Goal: Transaction & Acquisition: Purchase product/service

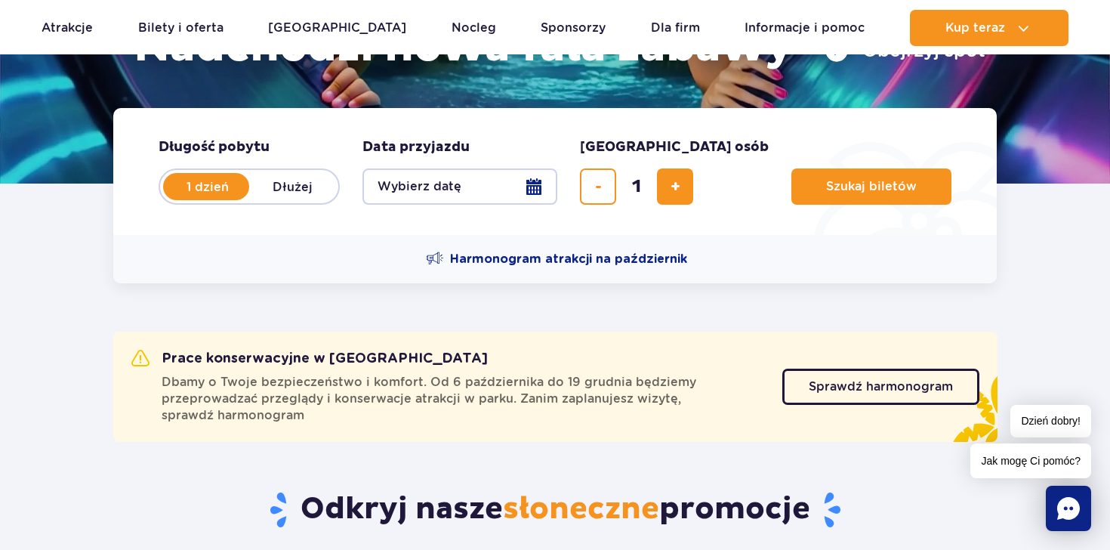
scroll to position [295, 0]
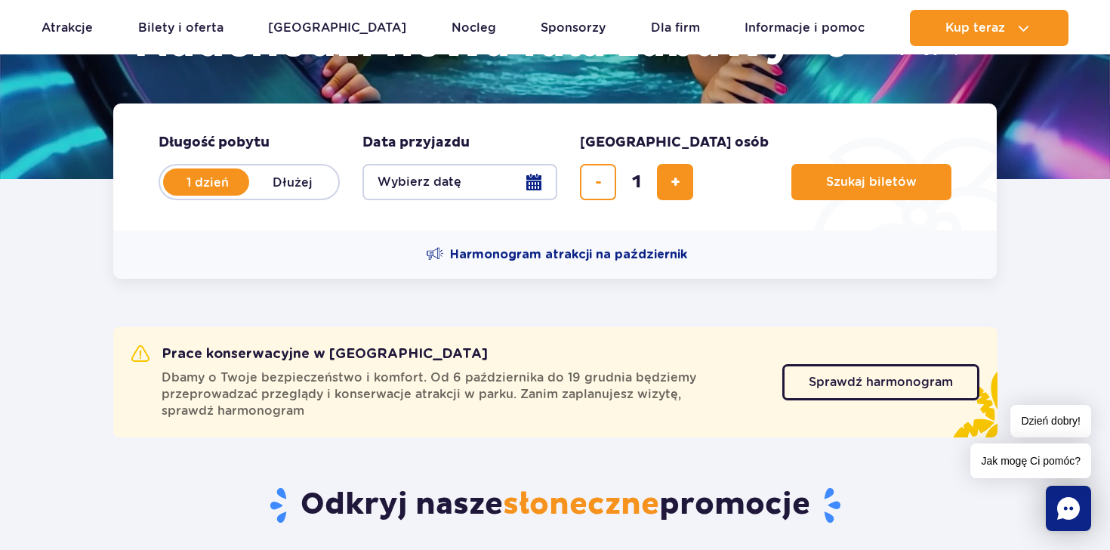
click at [527, 177] on button "Wybierz datę" at bounding box center [459, 182] width 195 height 36
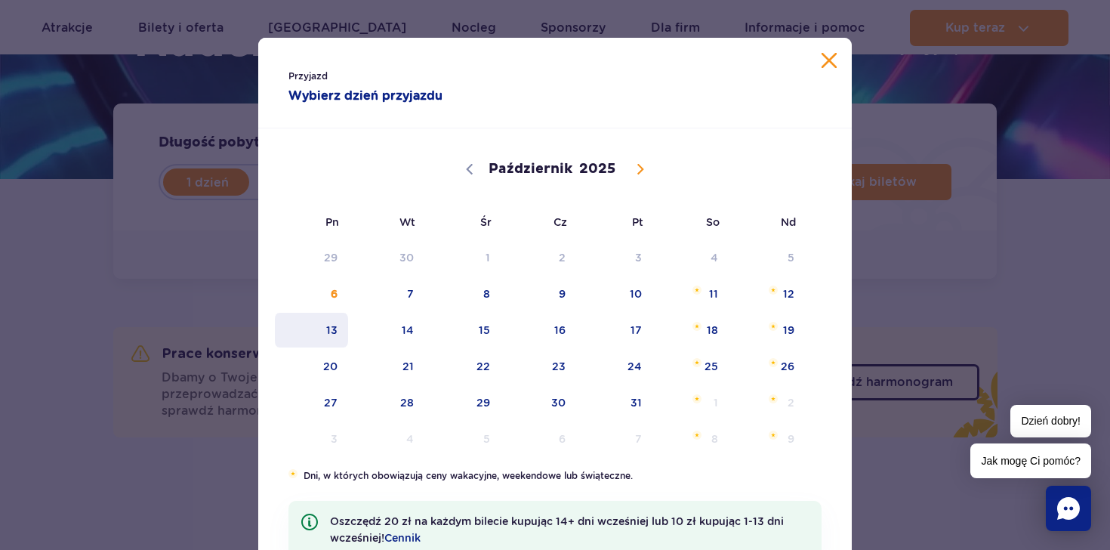
click at [322, 331] on span "13" at bounding box center [311, 330] width 76 height 35
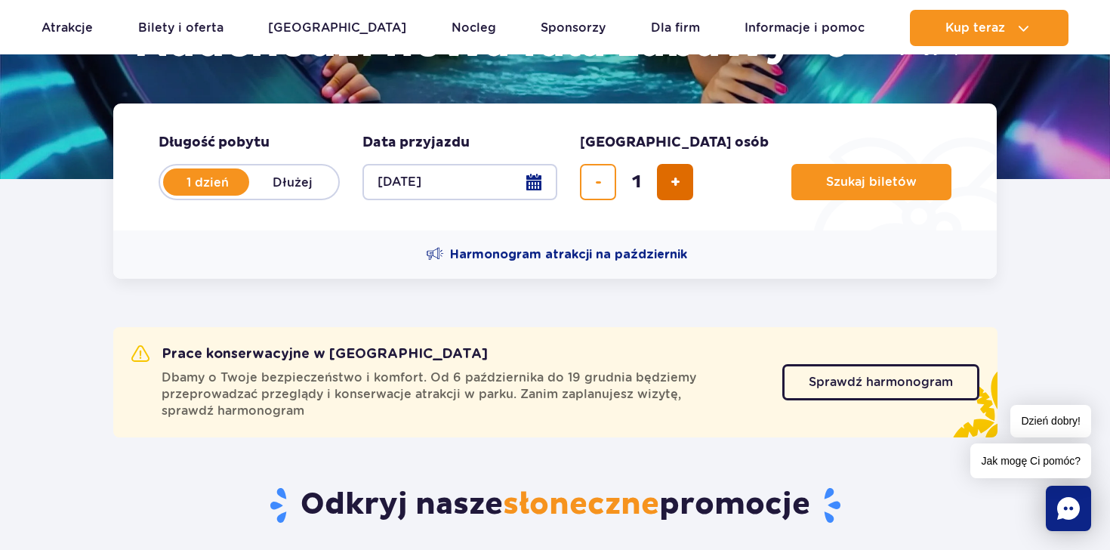
click at [677, 182] on span "dodaj bilet" at bounding box center [675, 182] width 10 height 0
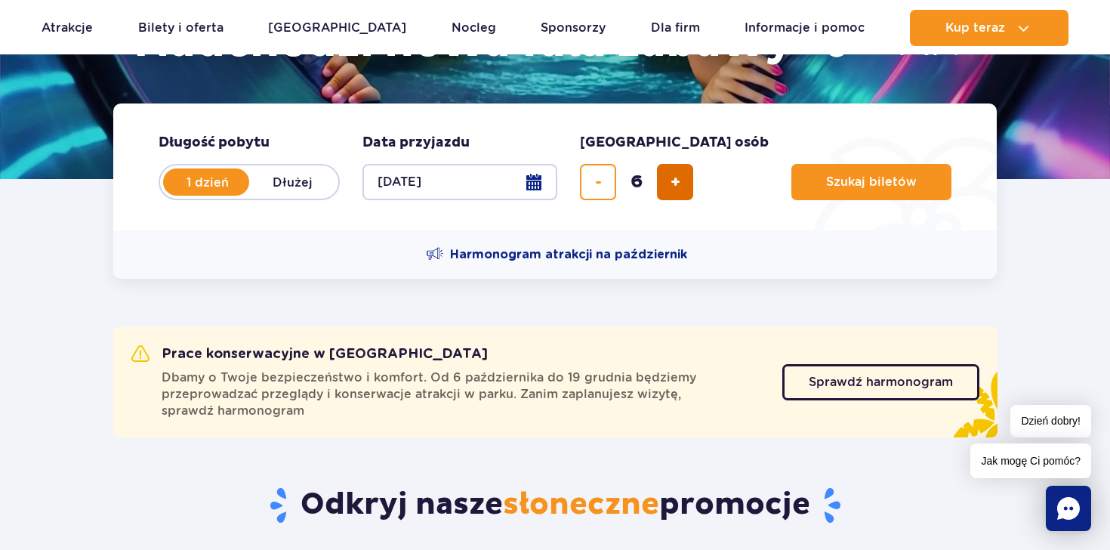
click at [677, 182] on span "dodaj bilet" at bounding box center [675, 182] width 10 height 0
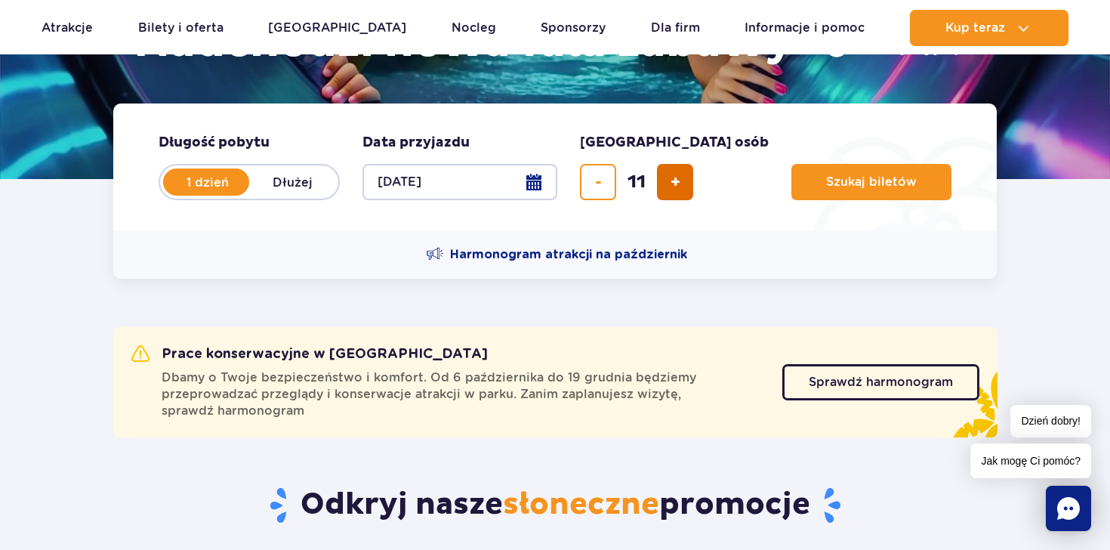
click at [677, 182] on span "dodaj bilet" at bounding box center [675, 182] width 10 height 0
type input "14"
click at [677, 183] on div "14" at bounding box center [636, 182] width 113 height 36
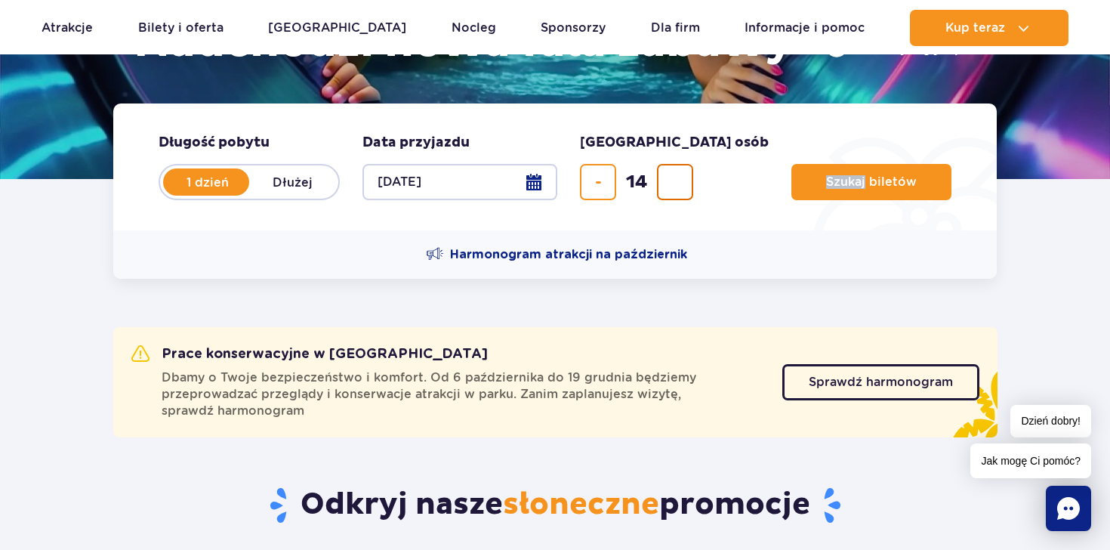
click at [677, 183] on div "14" at bounding box center [636, 182] width 113 height 36
click at [695, 218] on form "Długość pobytu długość pobytu w hero 1 dzień Dłużej Data przyjazdu data przyjaz…" at bounding box center [554, 166] width 883 height 127
click at [669, 182] on div "14" at bounding box center [636, 182] width 113 height 36
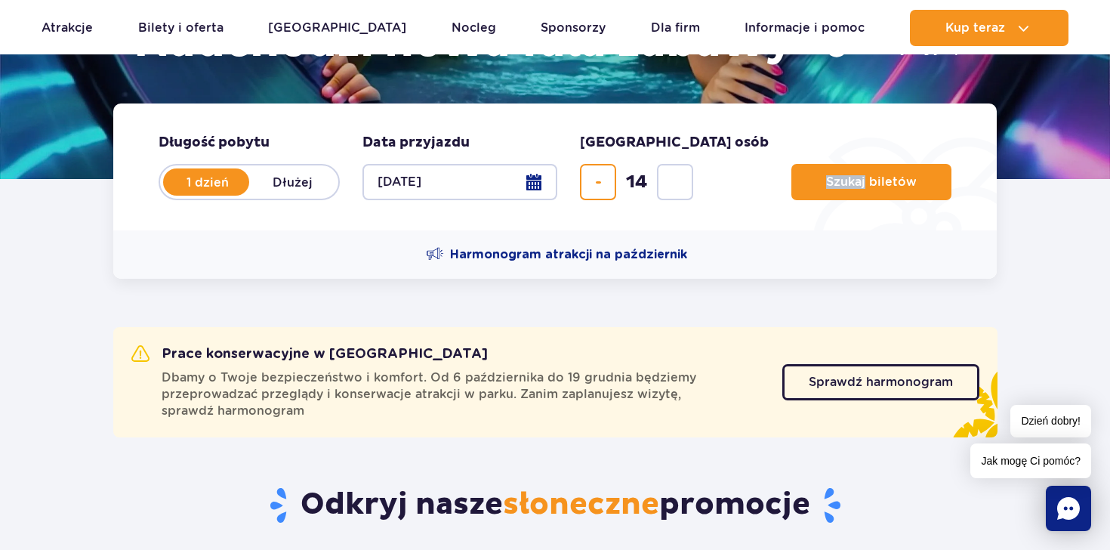
click at [726, 225] on form "Długość pobytu długość pobytu w hero 1 dzień Dłużej Data przyjazdu data przyjaz…" at bounding box center [554, 166] width 883 height 127
click at [791, 194] on button "Szukaj biletów" at bounding box center [871, 182] width 160 height 36
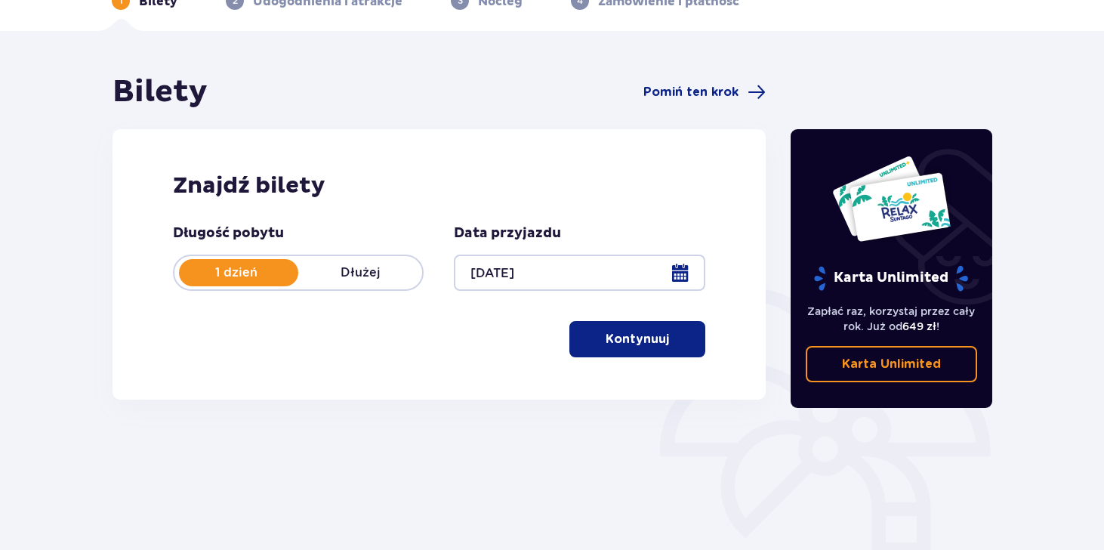
scroll to position [220, 0]
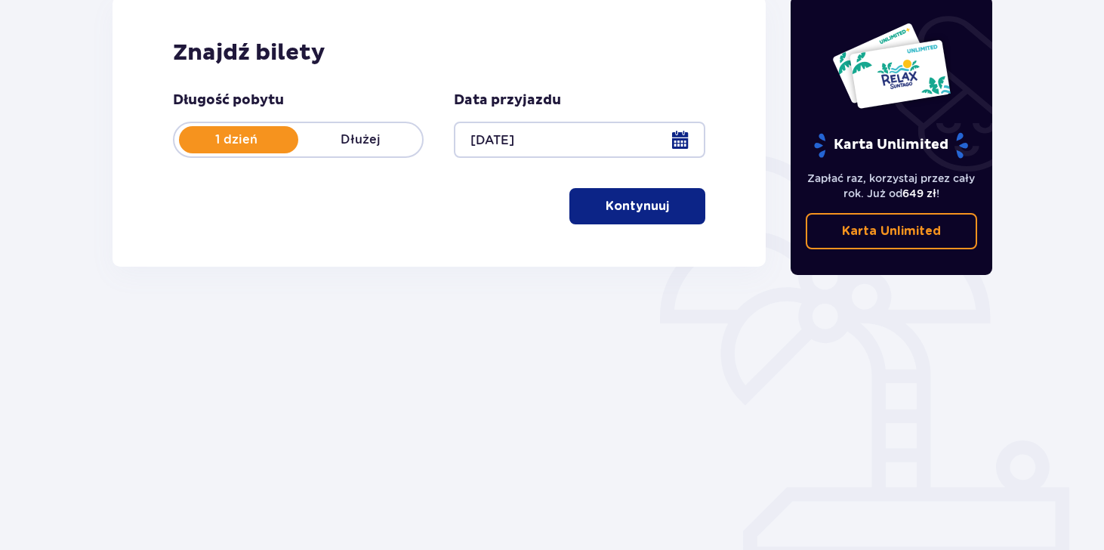
click at [649, 209] on p "Kontynuuj" at bounding box center [637, 206] width 63 height 17
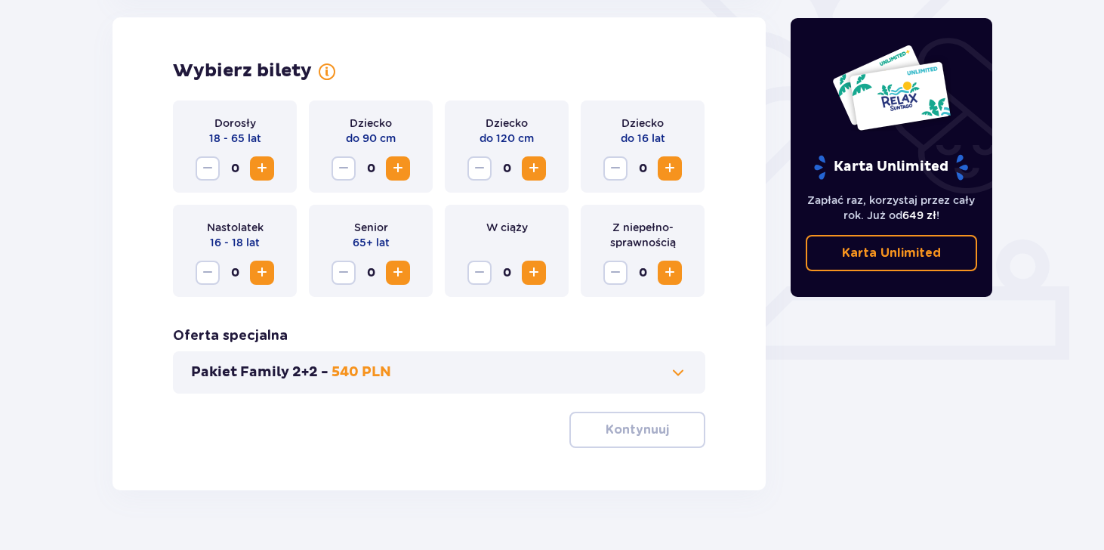
scroll to position [419, 0]
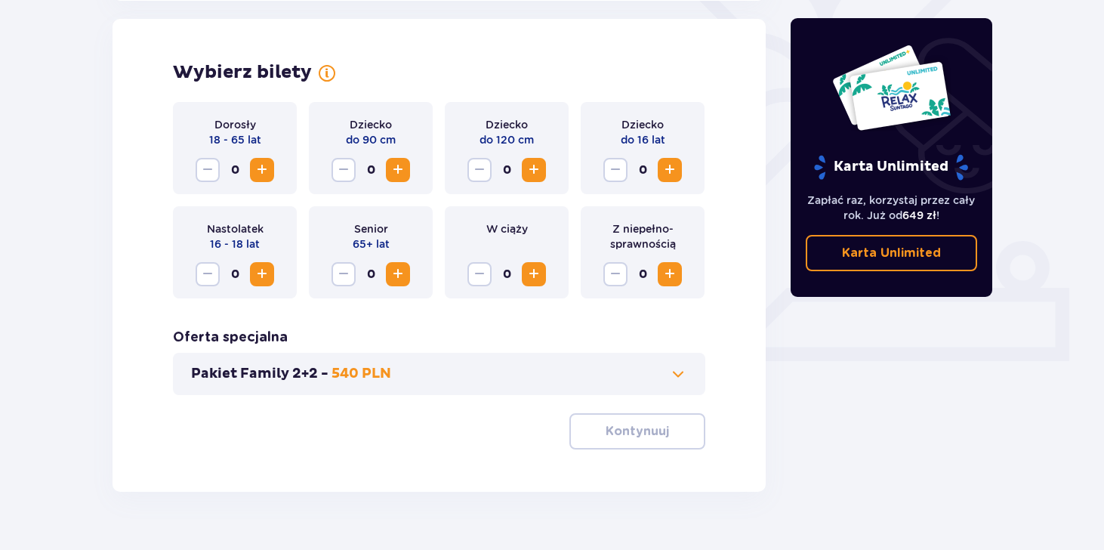
click at [276, 193] on div "Dorosły 18 - 65 lat 0" at bounding box center [235, 148] width 124 height 92
click at [263, 179] on button "Zwiększ" at bounding box center [262, 170] width 24 height 24
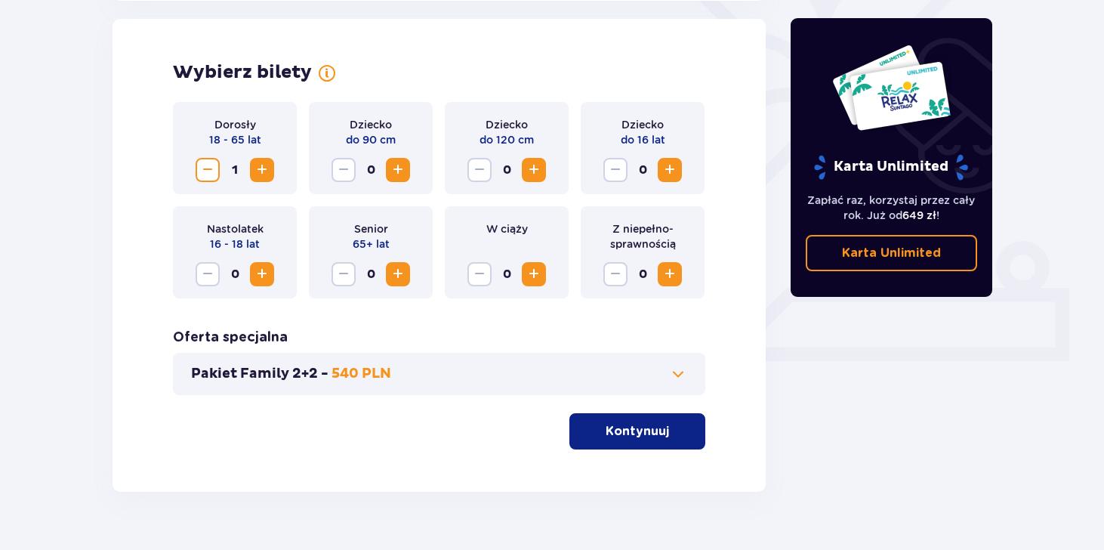
click at [263, 179] on button "Zwiększ" at bounding box center [262, 170] width 24 height 24
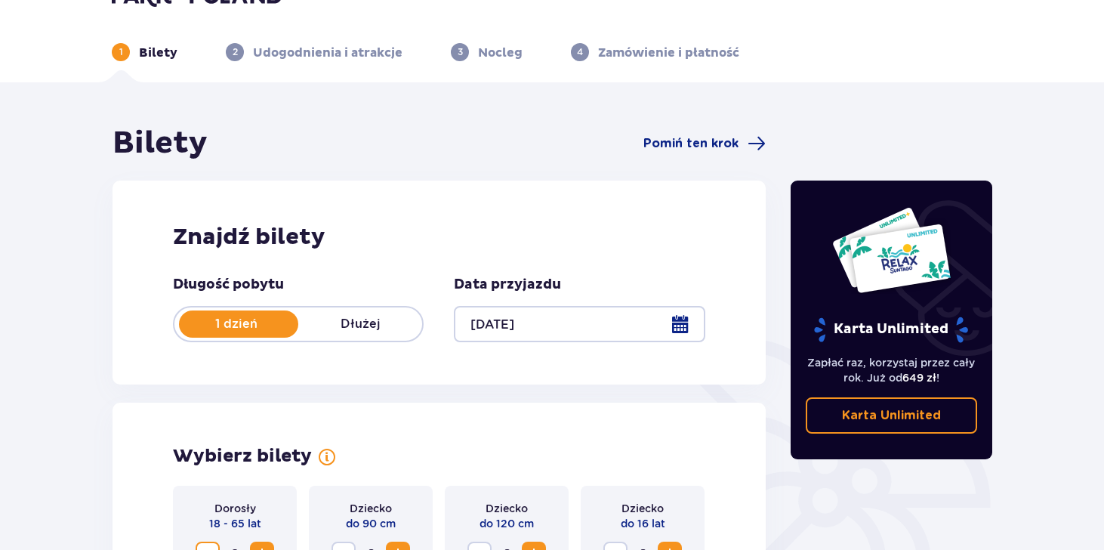
scroll to position [0, 0]
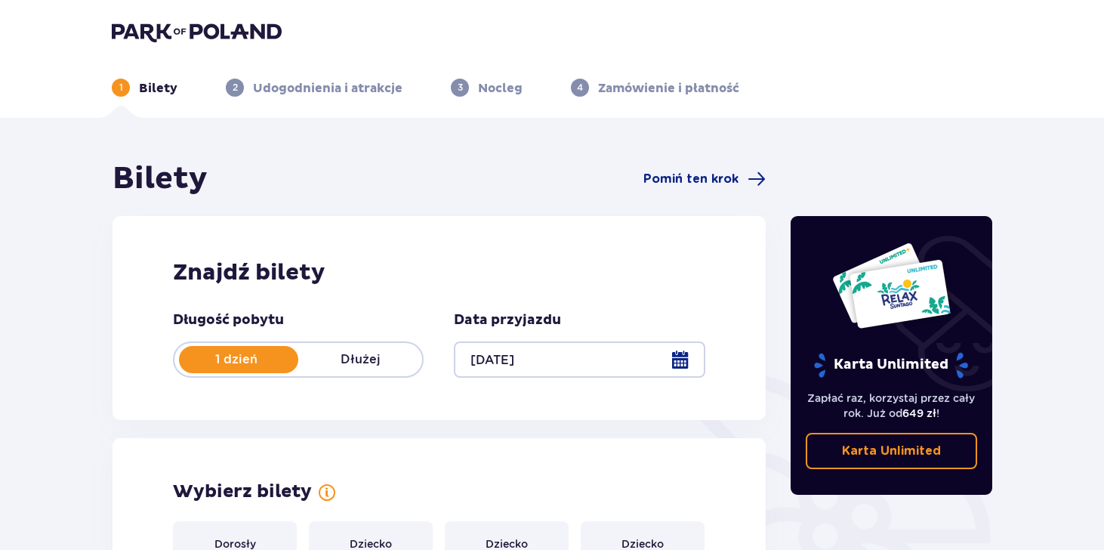
click at [227, 21] on img at bounding box center [197, 31] width 170 height 21
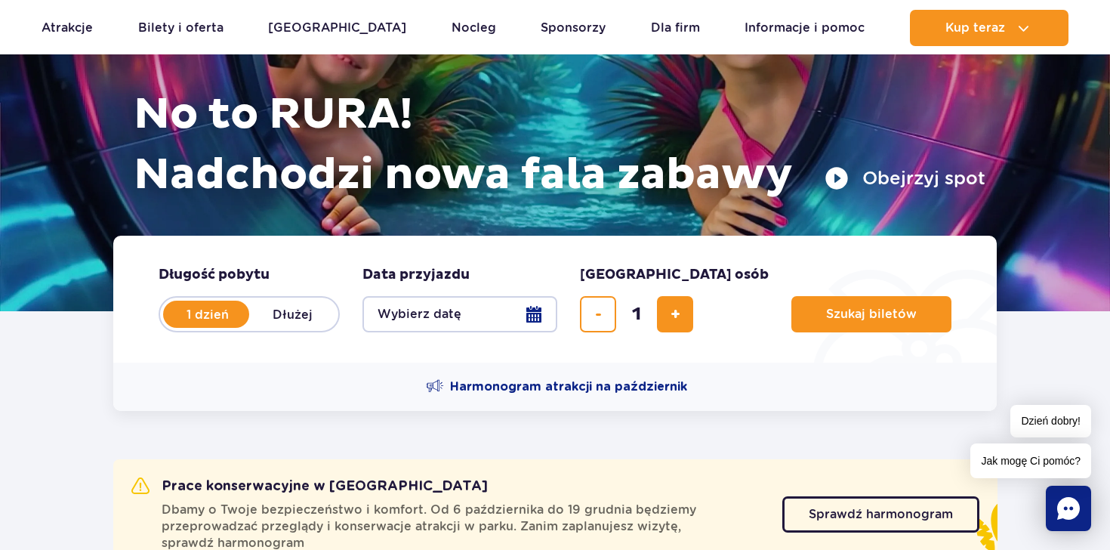
scroll to position [239, 0]
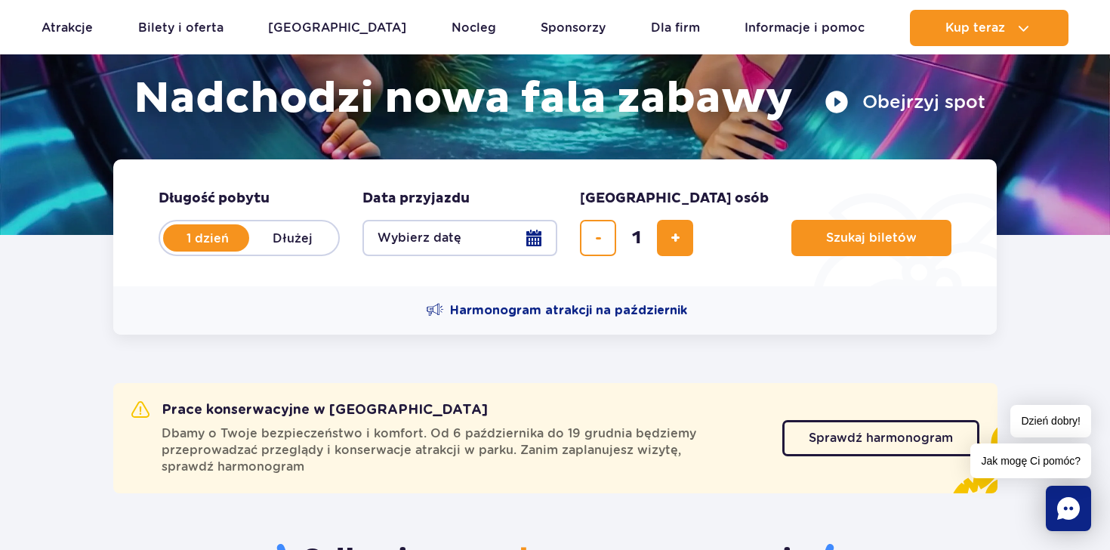
click at [476, 236] on button "Wybierz datę" at bounding box center [459, 238] width 195 height 36
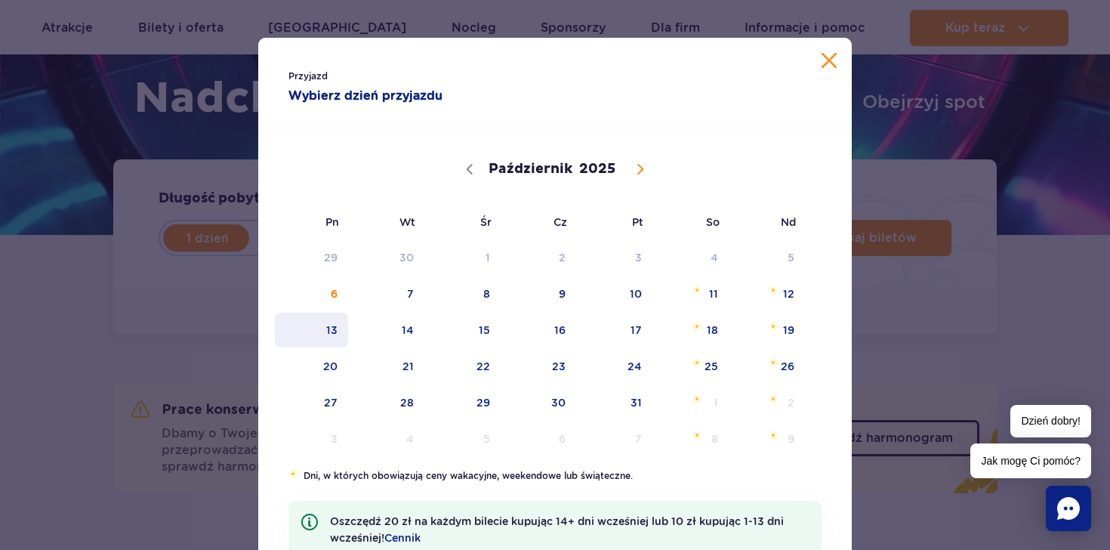
click at [319, 322] on span "13" at bounding box center [311, 330] width 76 height 35
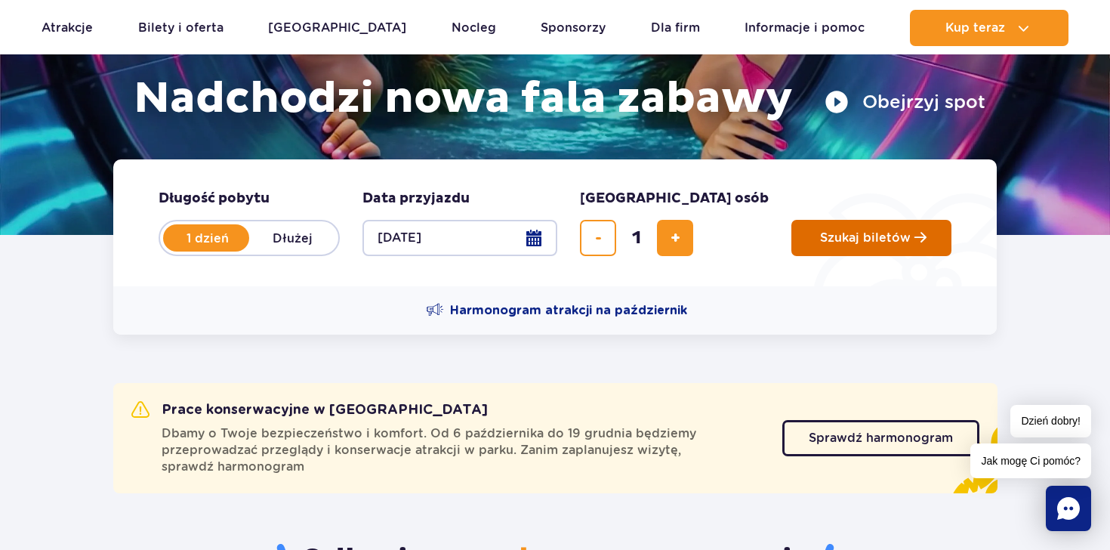
click at [818, 251] on button "Szukaj biletów" at bounding box center [871, 238] width 160 height 36
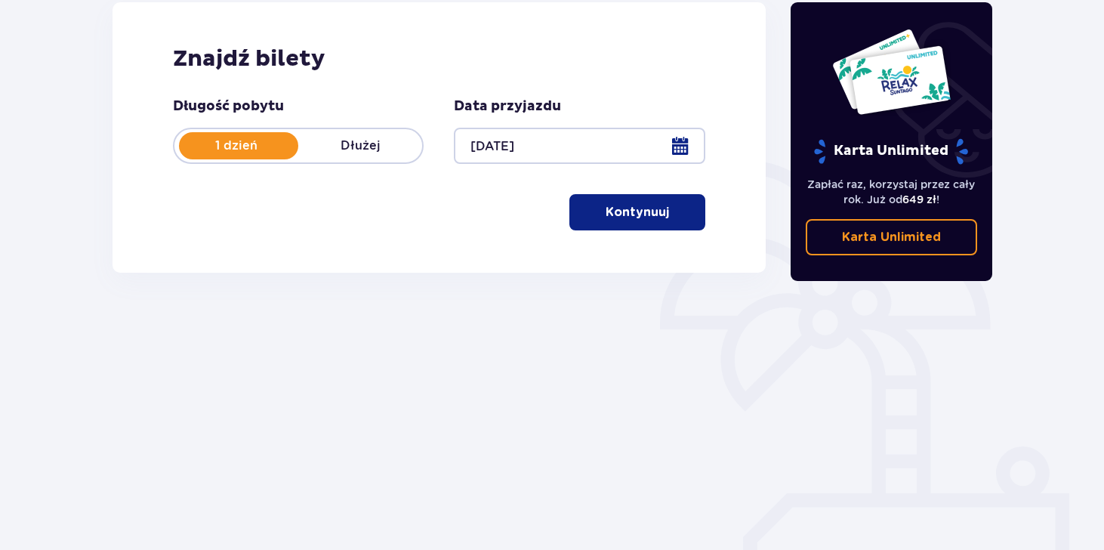
scroll to position [220, 0]
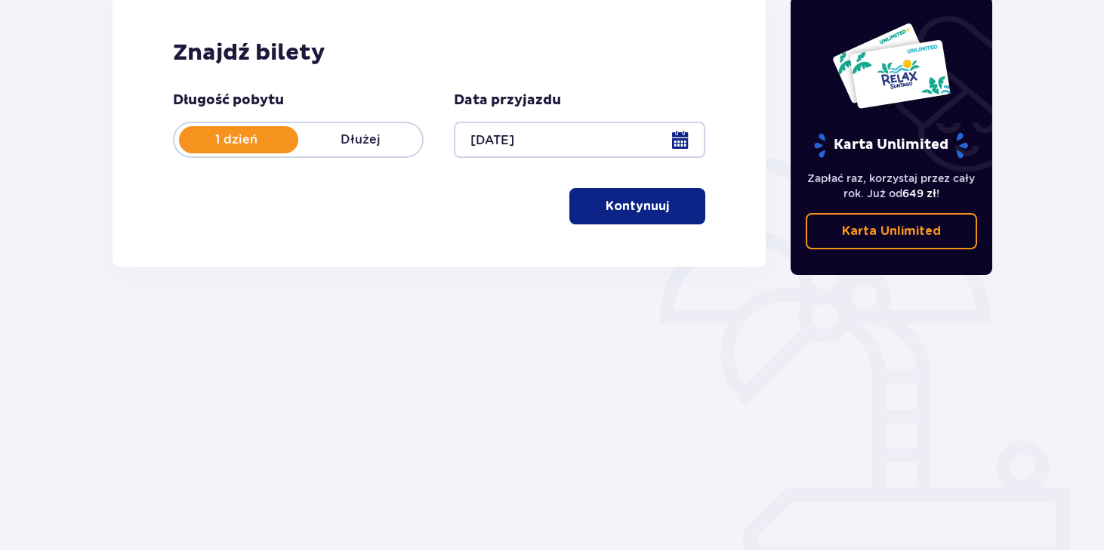
click at [666, 216] on button "Kontynuuj" at bounding box center [637, 206] width 136 height 36
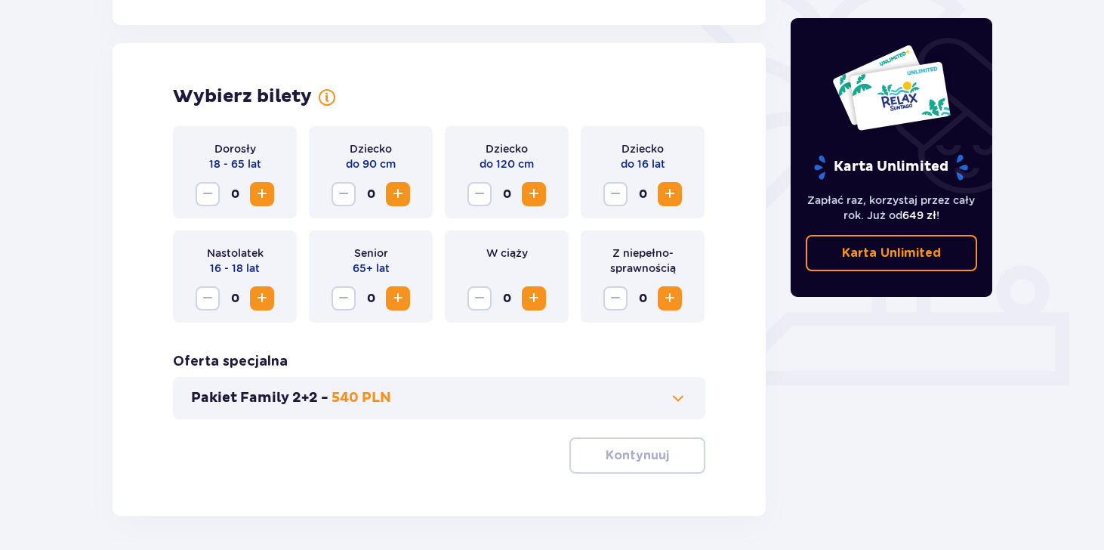
scroll to position [420, 0]
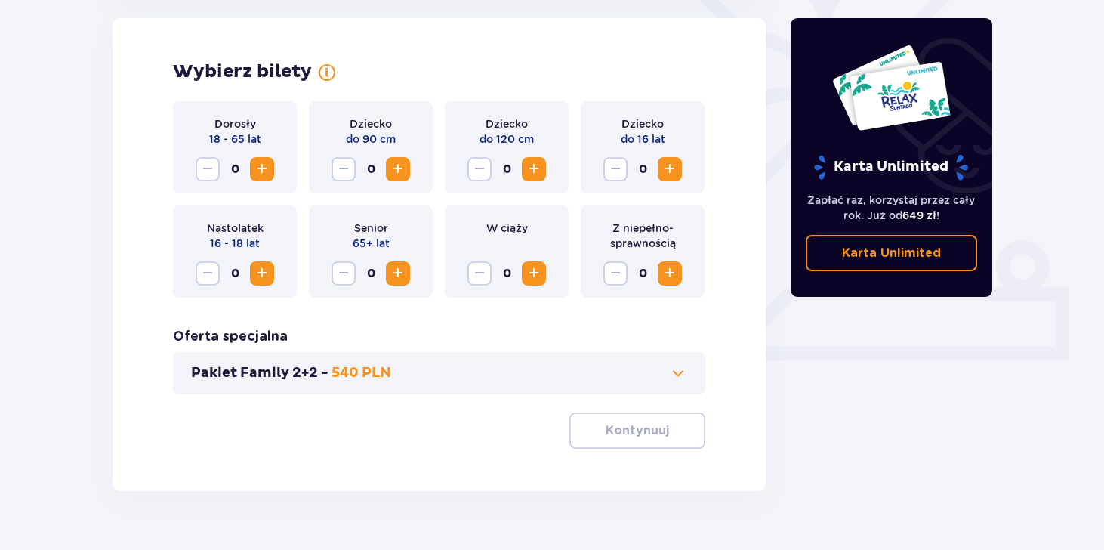
click at [248, 156] on div "Dorosły 18 - 65 lat 0" at bounding box center [235, 147] width 124 height 92
click at [264, 173] on span "Zwiększ" at bounding box center [262, 169] width 18 height 18
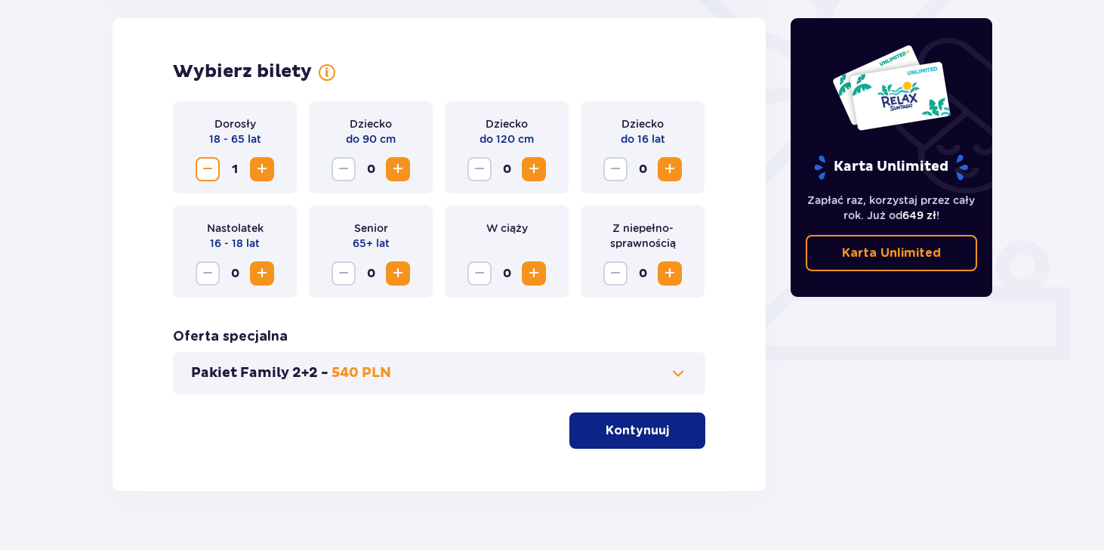
click at [657, 443] on button "Kontynuuj" at bounding box center [637, 430] width 136 height 36
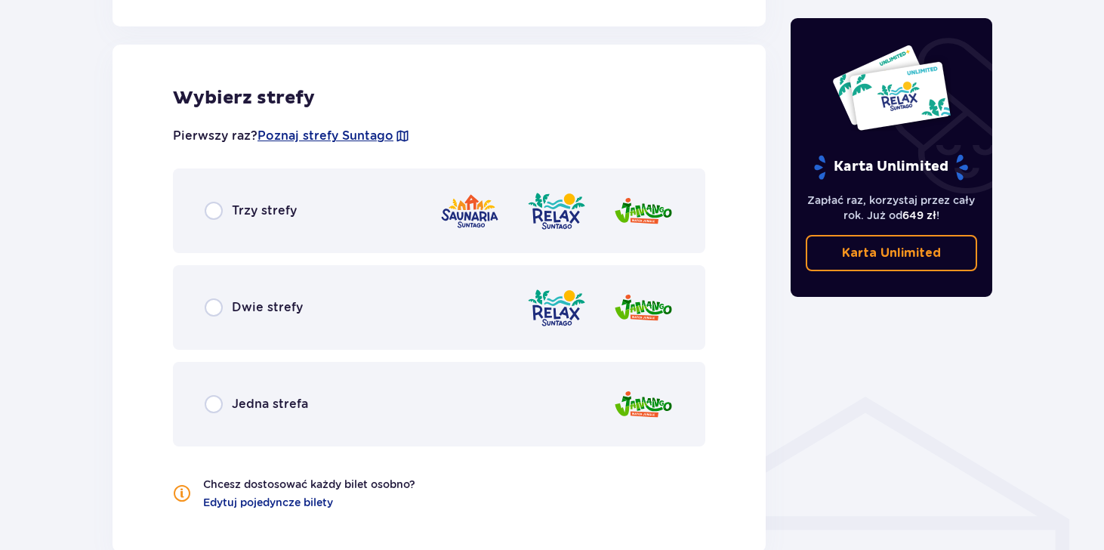
scroll to position [838, 0]
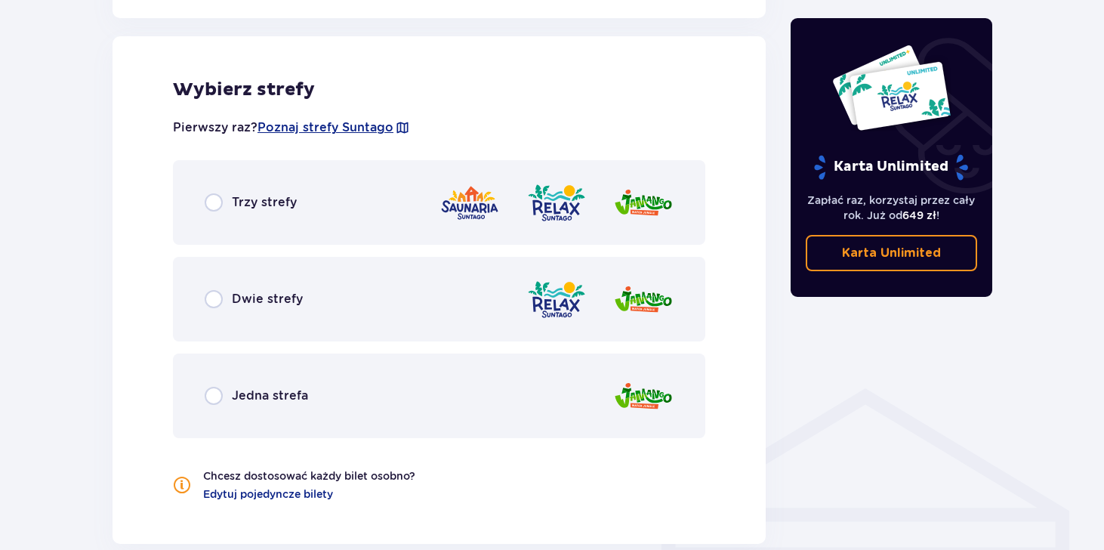
click at [254, 283] on div "Dwie strefy" at bounding box center [439, 299] width 532 height 85
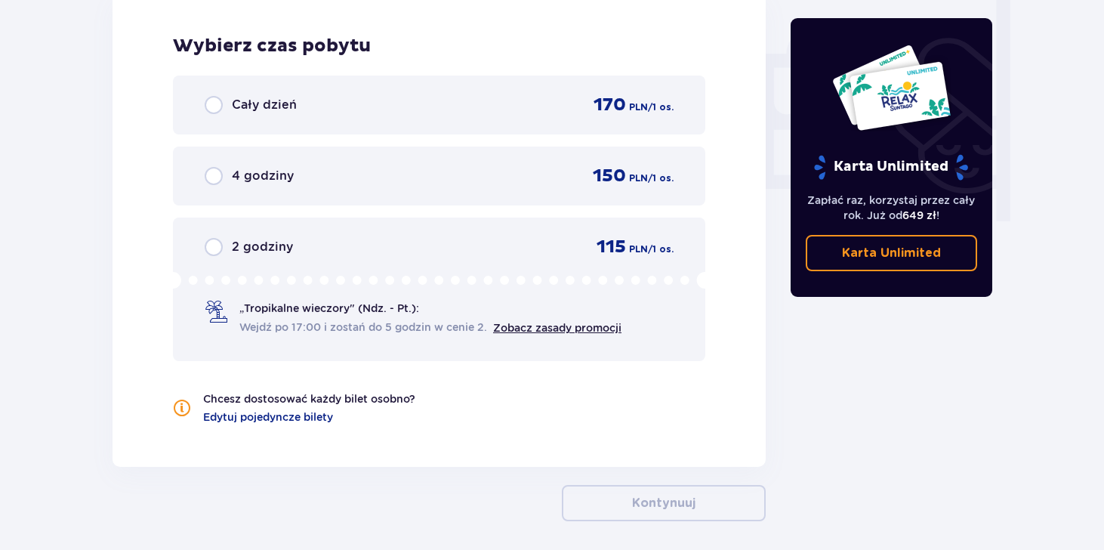
scroll to position [1467, 0]
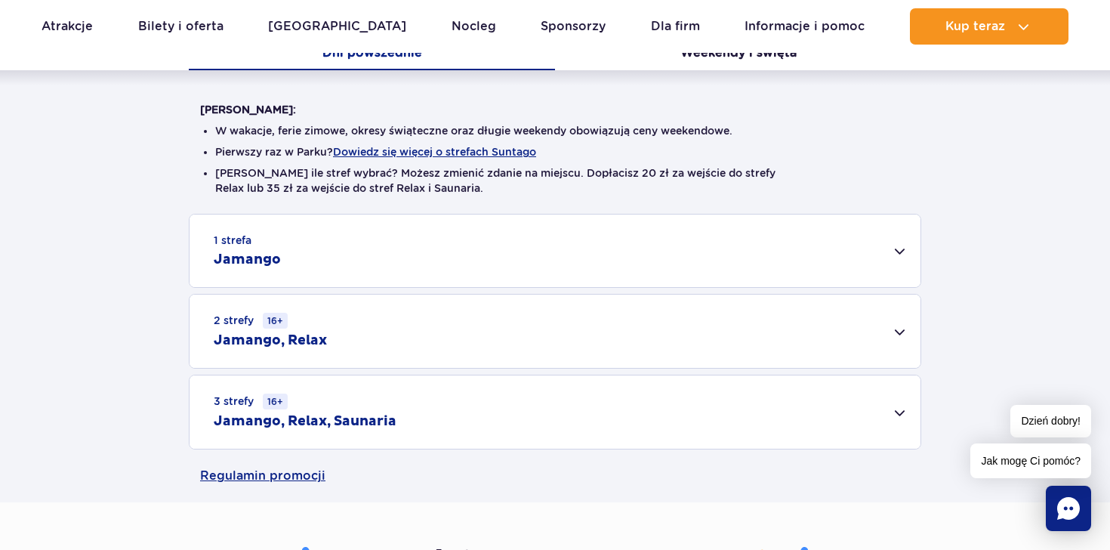
scroll to position [390, 0]
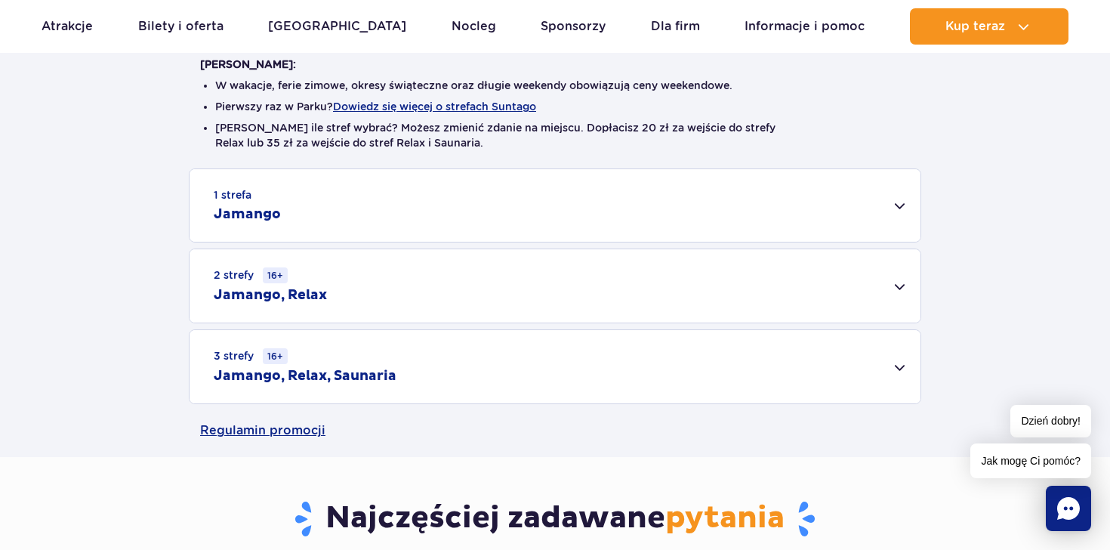
click at [538, 296] on div "2 strefy 16+ Jamango, Relax" at bounding box center [555, 285] width 731 height 73
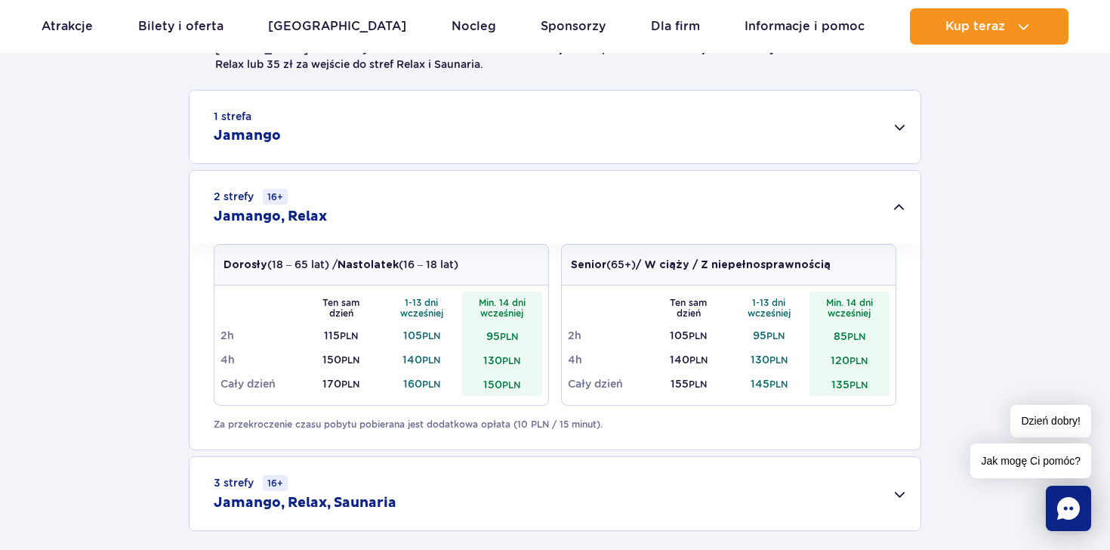
scroll to position [0, 0]
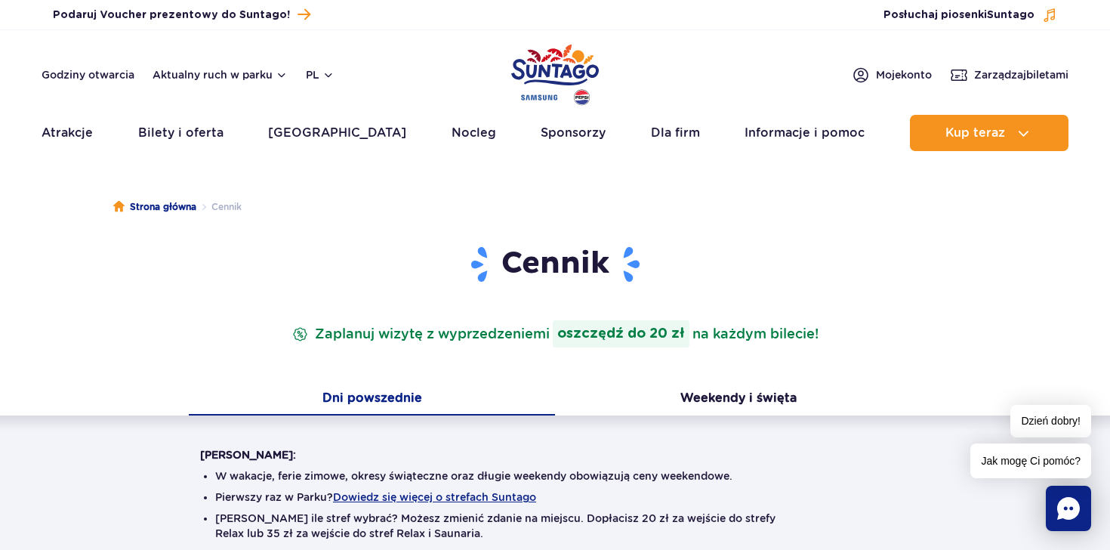
click at [551, 65] on img "Park of Poland" at bounding box center [555, 74] width 88 height 69
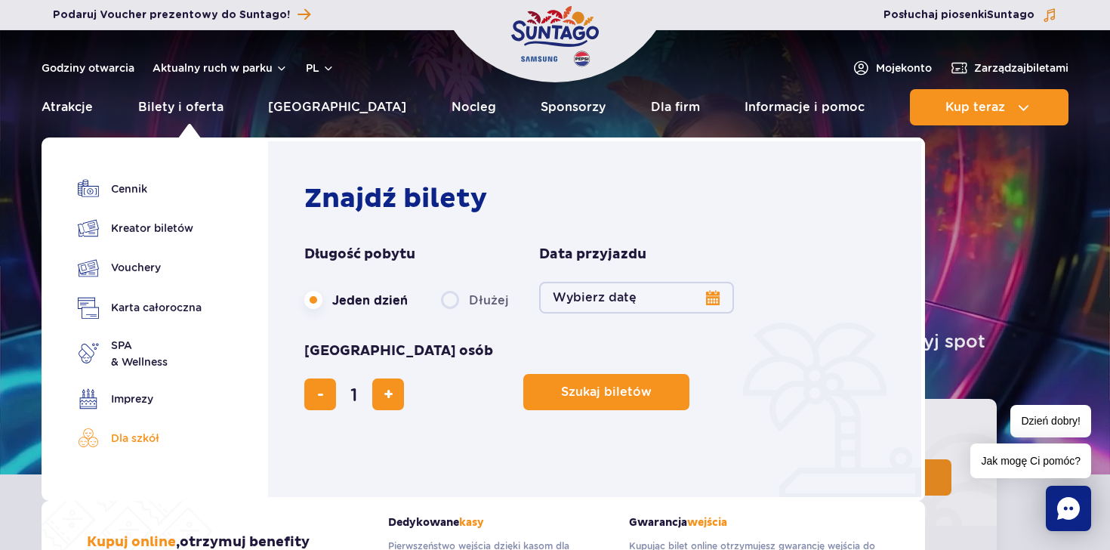
click at [133, 434] on link "Dla szkół" at bounding box center [140, 437] width 124 height 21
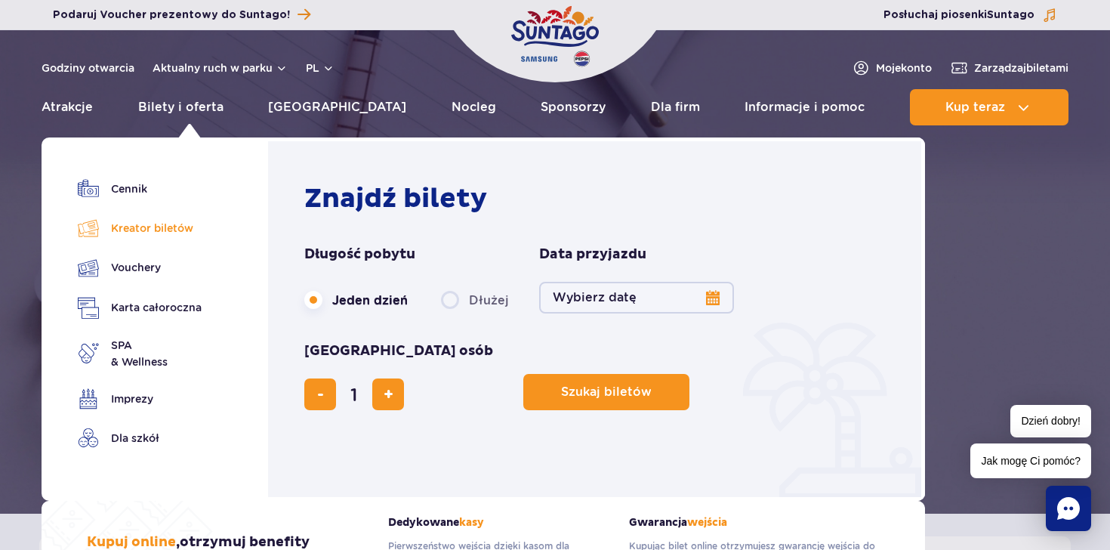
click at [153, 231] on link "Kreator biletów" at bounding box center [140, 227] width 124 height 21
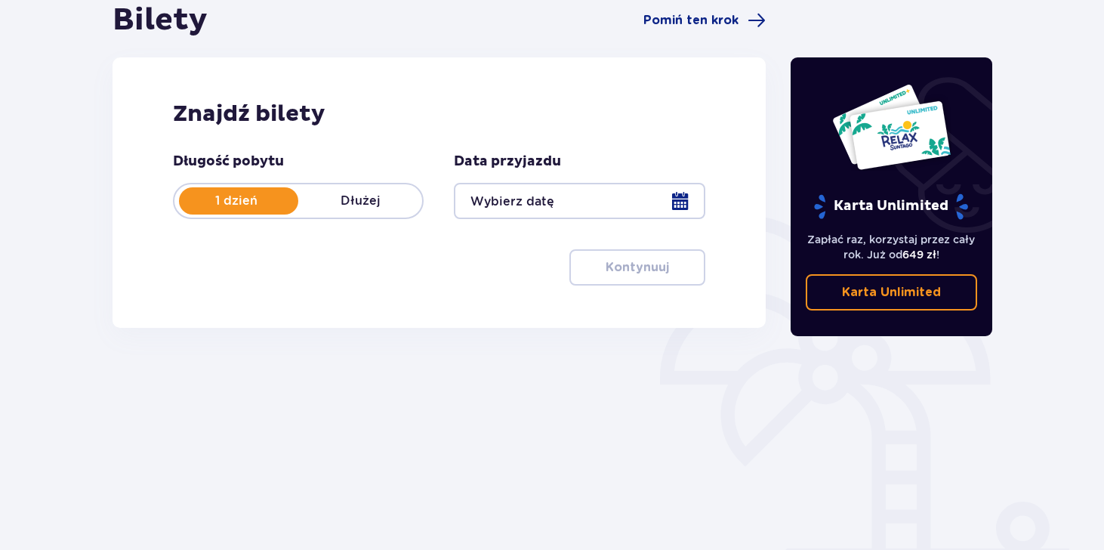
scroll to position [220, 0]
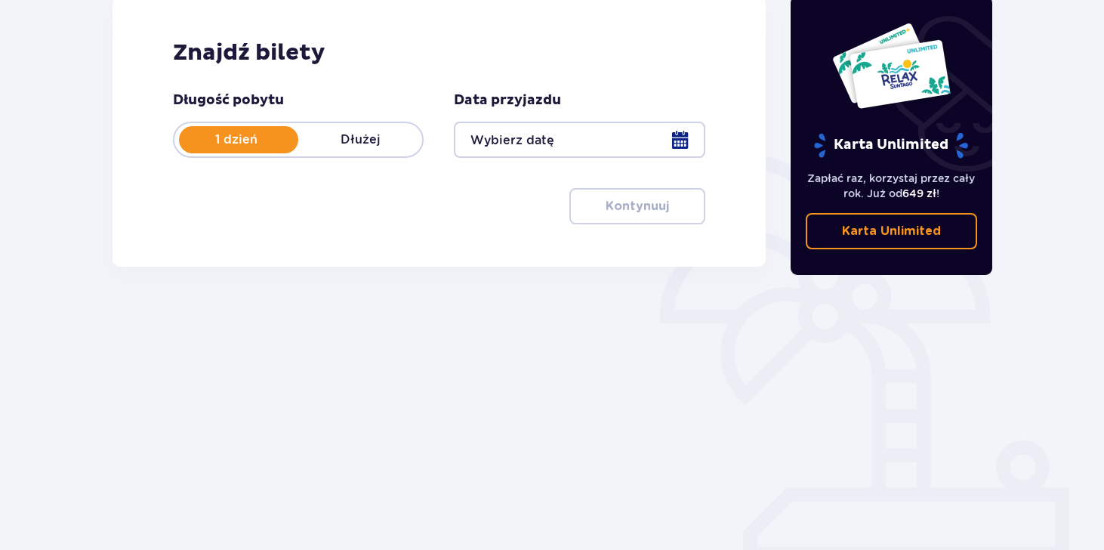
click at [587, 136] on div at bounding box center [579, 140] width 251 height 36
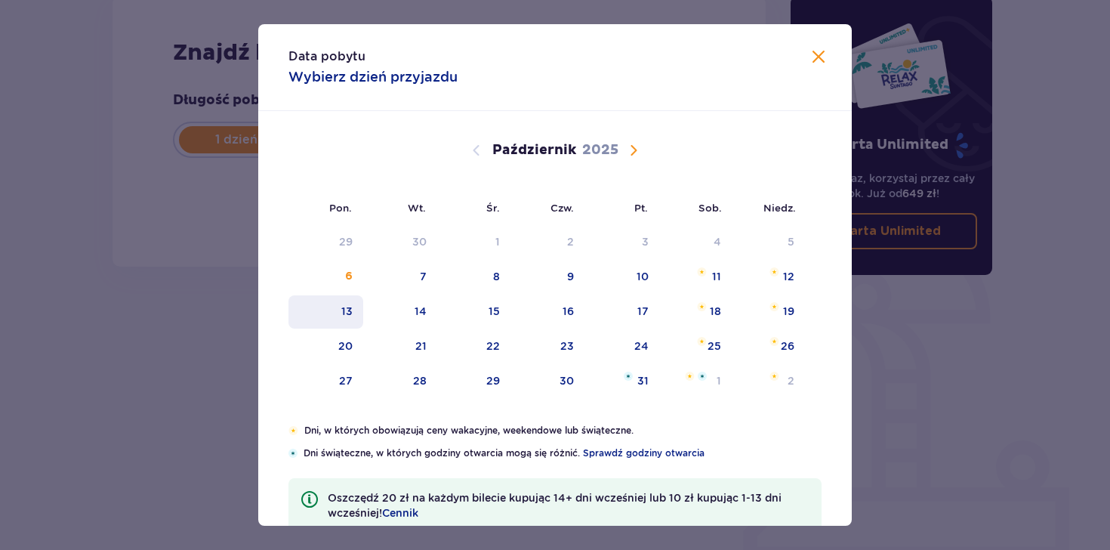
click at [356, 306] on div "13" at bounding box center [325, 311] width 75 height 33
type input "13.10.25"
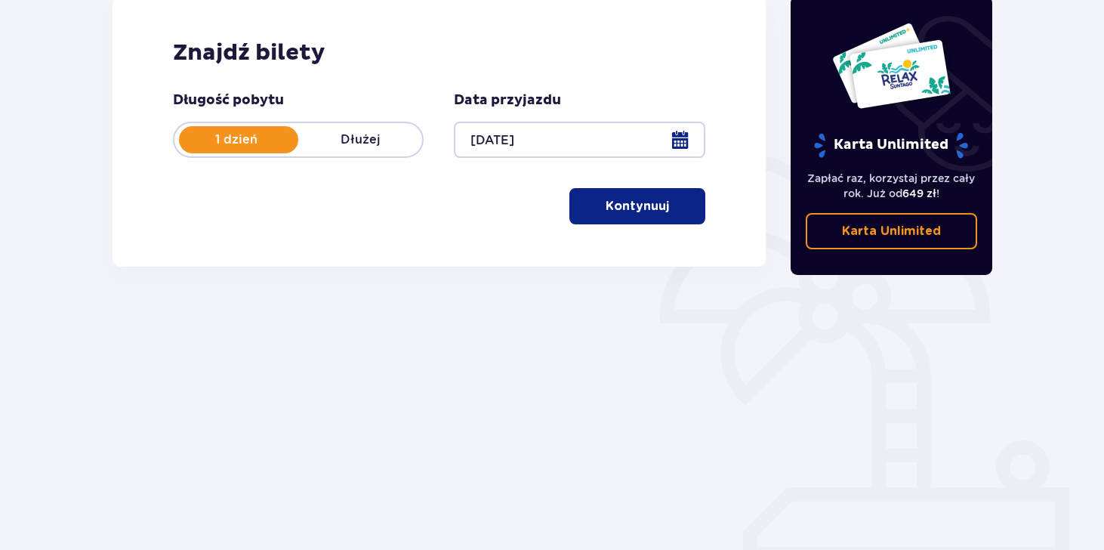
click at [644, 223] on button "Kontynuuj" at bounding box center [637, 206] width 136 height 36
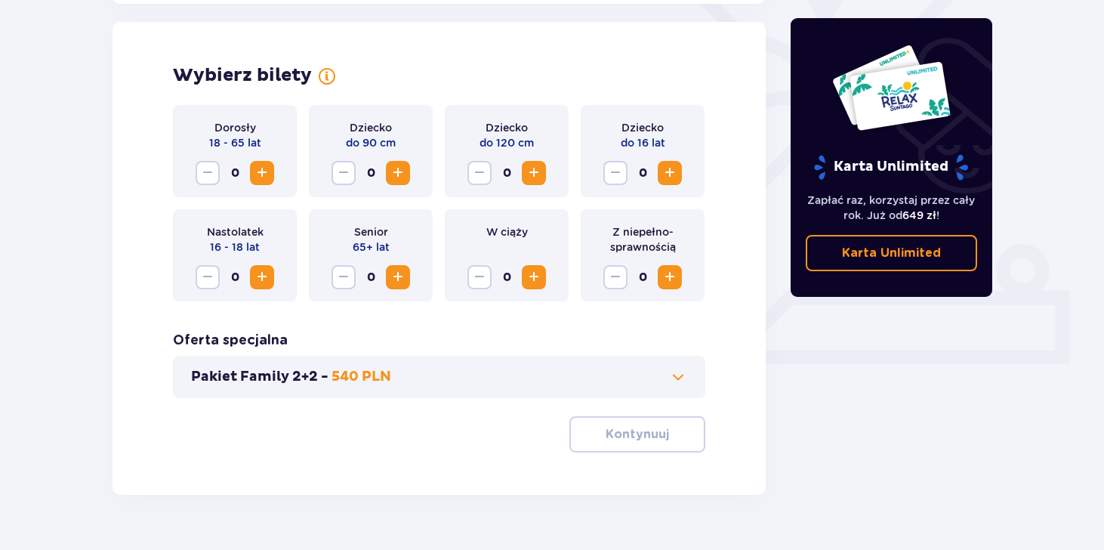
scroll to position [420, 0]
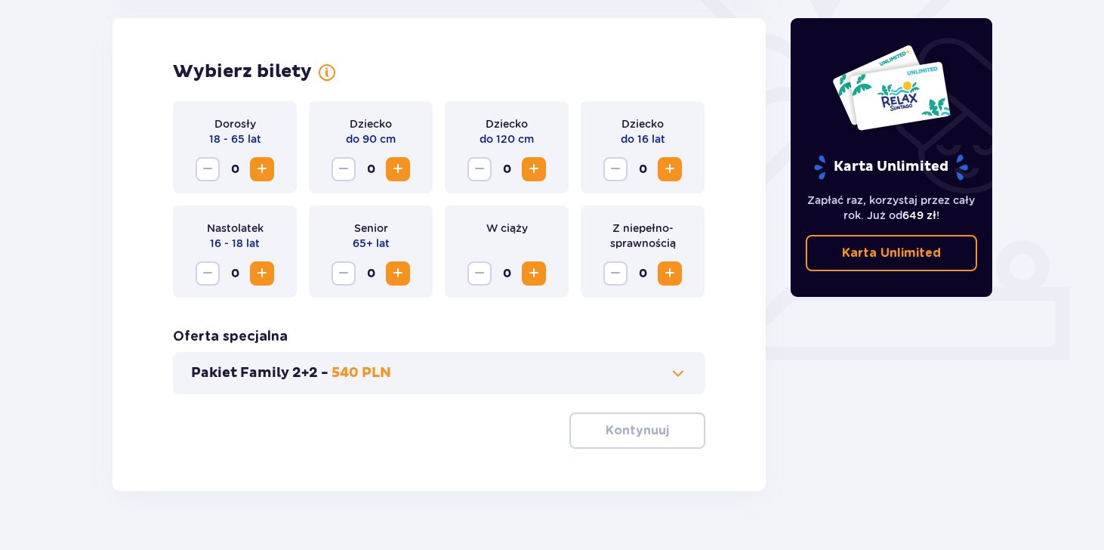
click at [268, 267] on span "Zwiększ" at bounding box center [262, 273] width 18 height 18
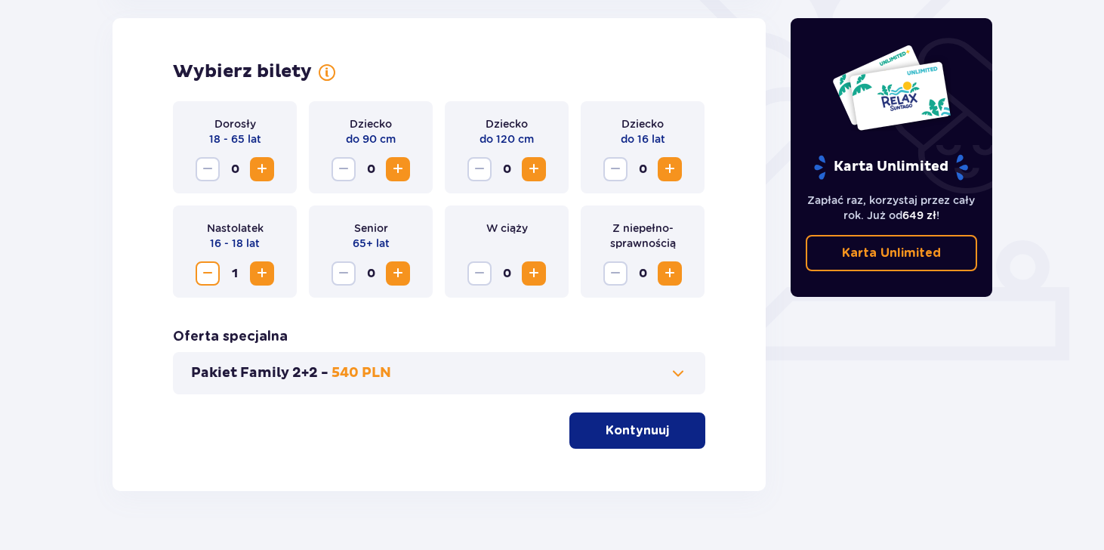
click at [268, 267] on span "Zwiększ" at bounding box center [262, 273] width 18 height 18
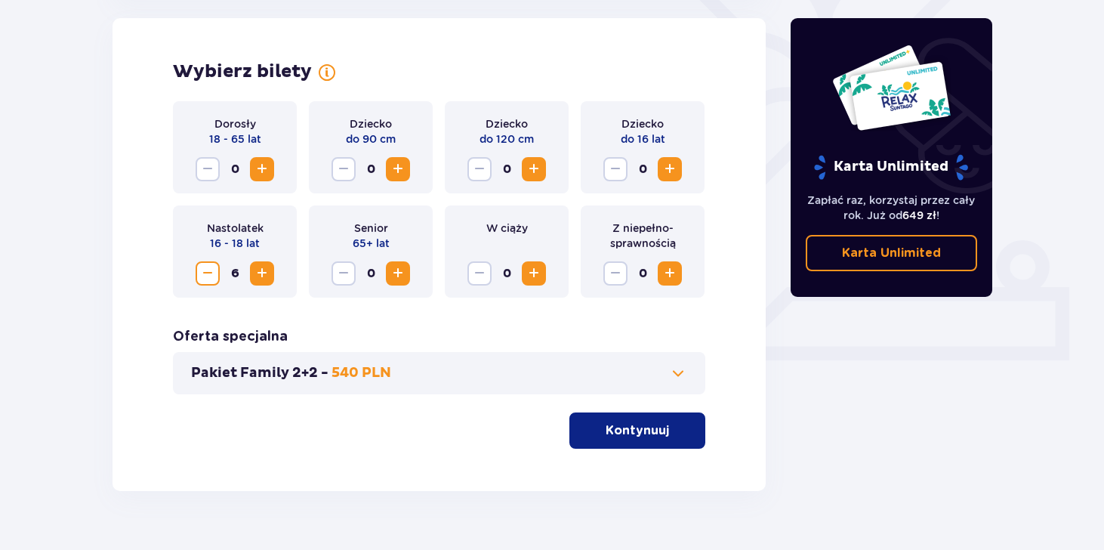
click at [268, 267] on span "Zwiększ" at bounding box center [262, 273] width 18 height 18
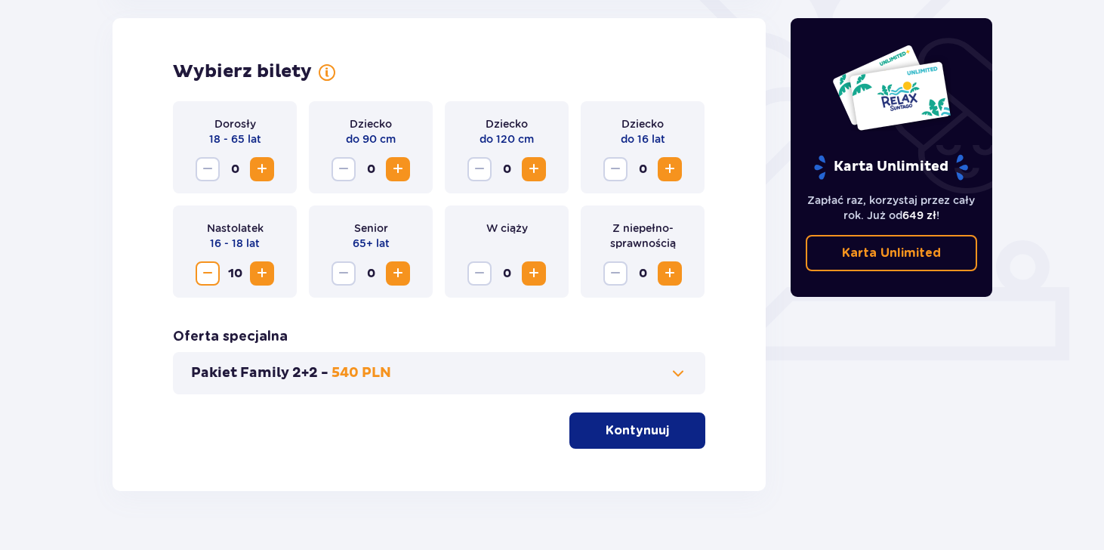
click at [268, 267] on span "Zwiększ" at bounding box center [262, 273] width 18 height 18
click at [212, 275] on span "Zmniejsz" at bounding box center [208, 273] width 18 height 18
click at [269, 178] on button "Zwiększ" at bounding box center [262, 169] width 24 height 24
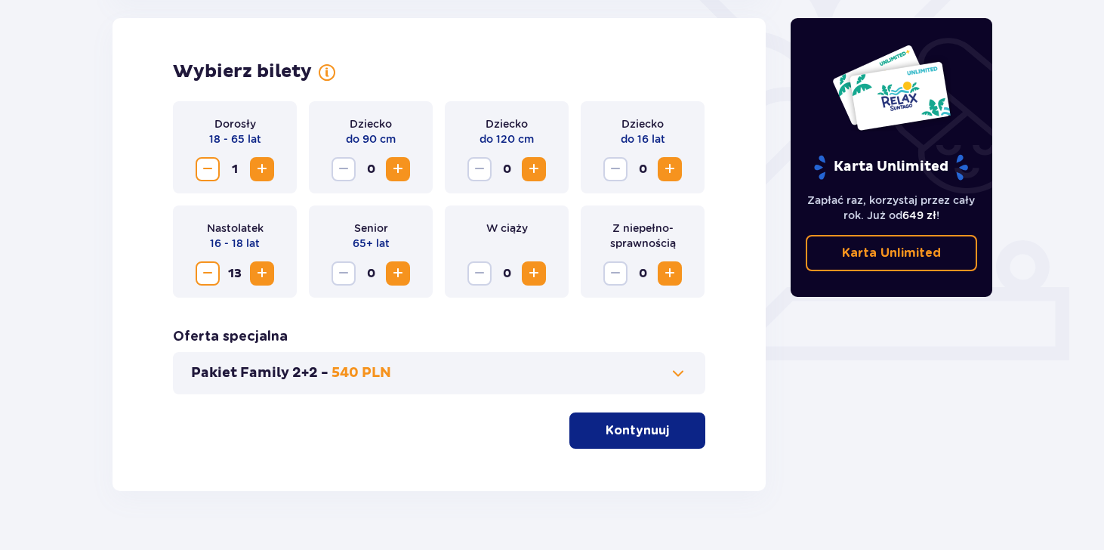
click at [269, 178] on button "Zwiększ" at bounding box center [262, 169] width 24 height 24
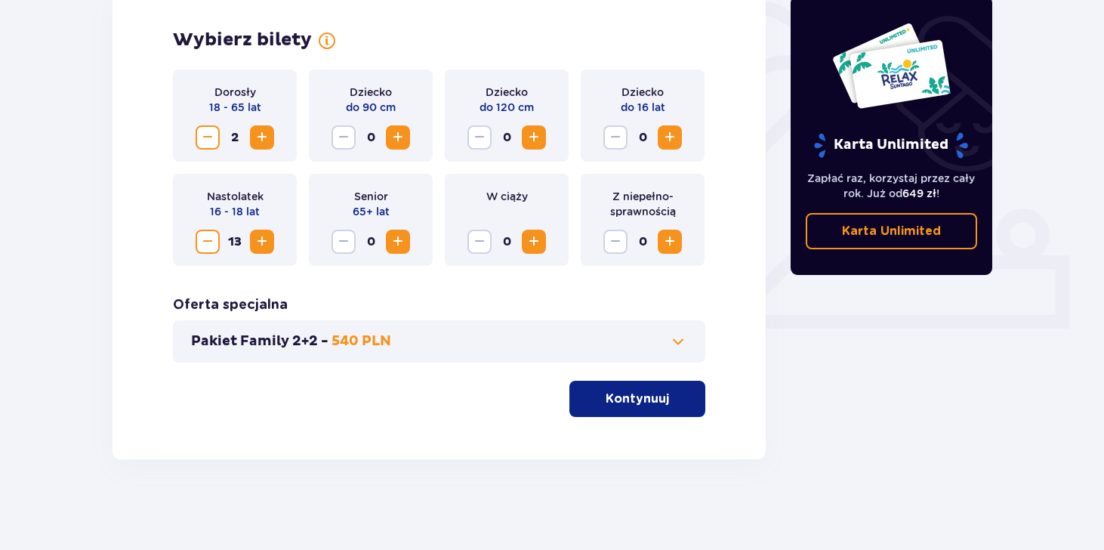
click at [651, 411] on button "Kontynuuj" at bounding box center [637, 399] width 136 height 36
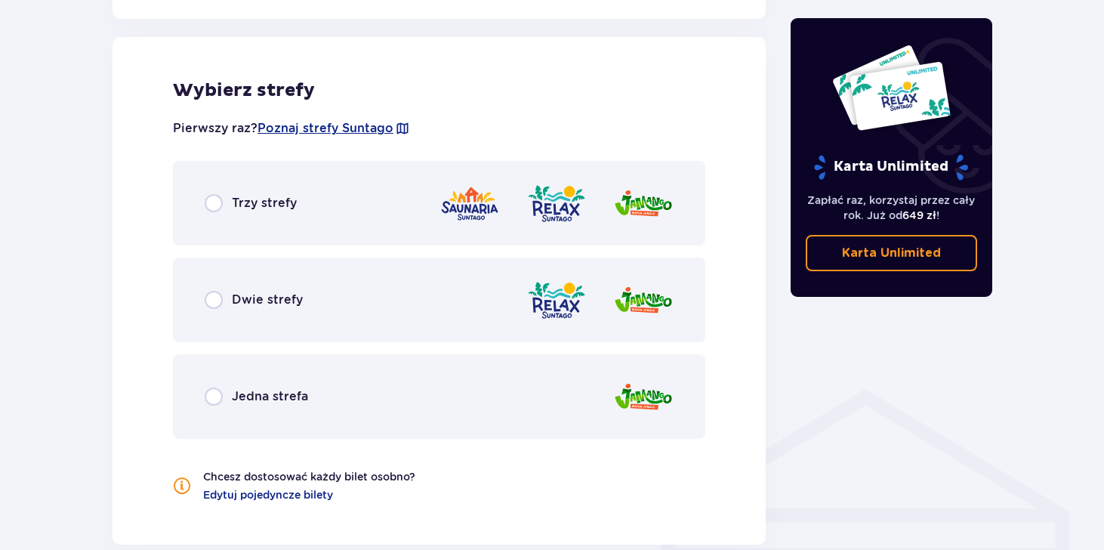
scroll to position [838, 0]
click at [255, 285] on div "Dwie strefy" at bounding box center [439, 299] width 532 height 85
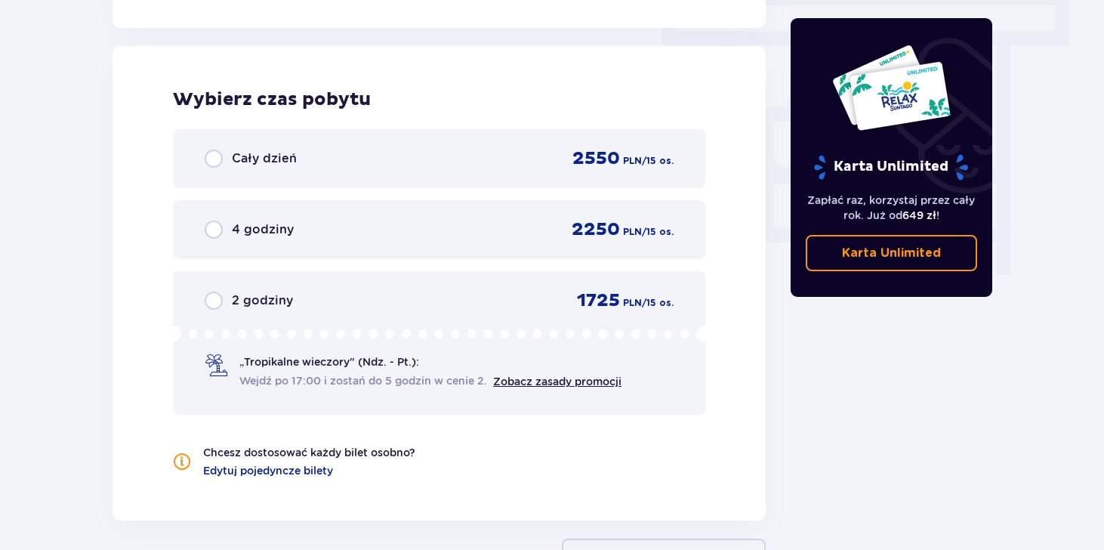
scroll to position [1364, 0]
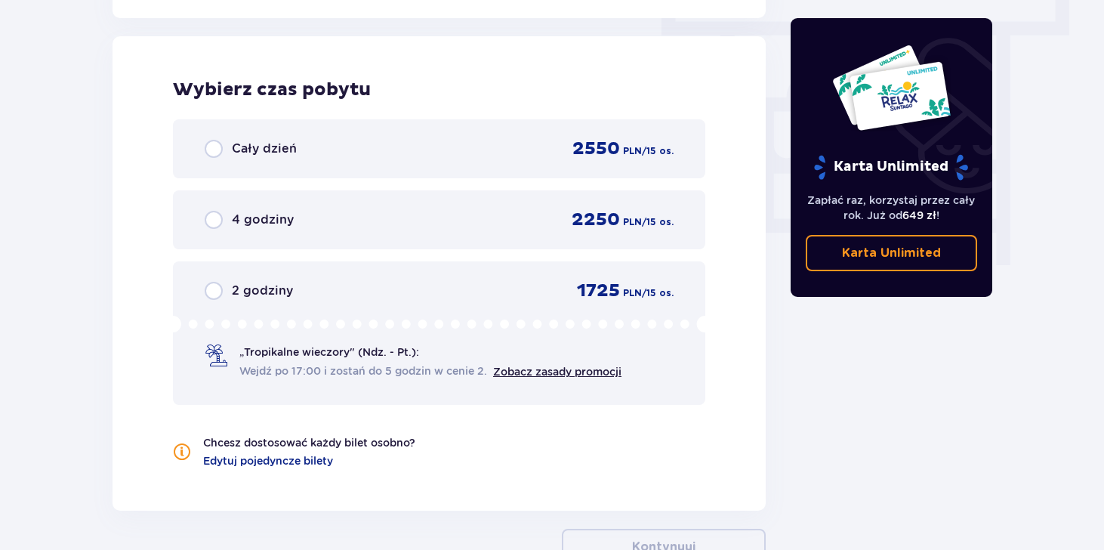
click at [254, 146] on span "Cały dzień" at bounding box center [264, 148] width 65 height 17
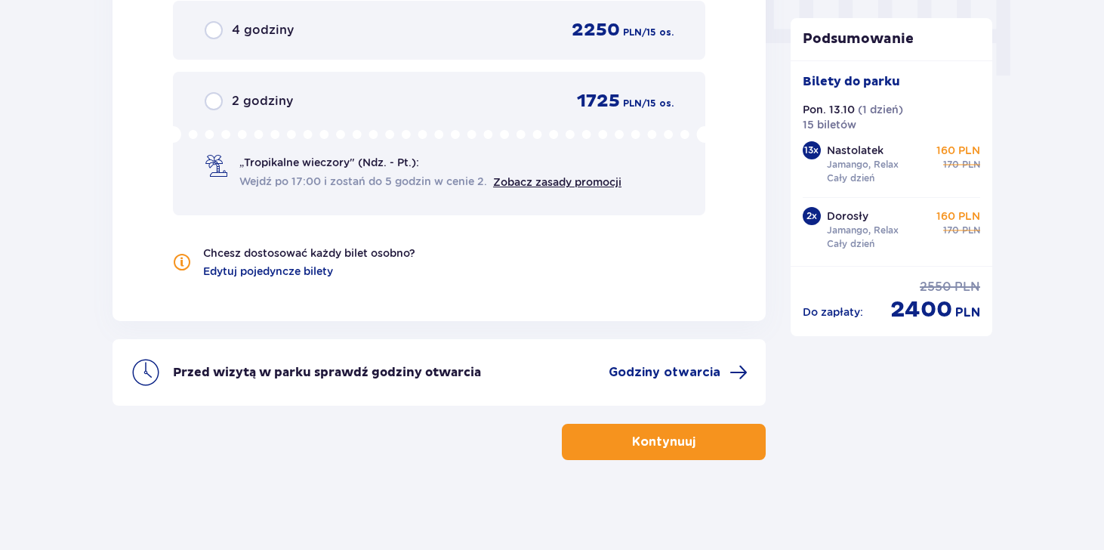
scroll to position [1554, 0]
